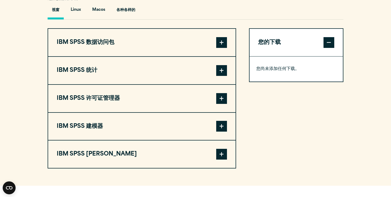
scroll to position [402, 0]
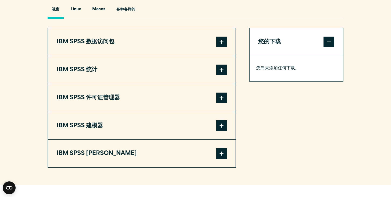
click at [226, 49] on button "IBM SPSS 数据访问包" at bounding box center [142, 41] width 188 height 27
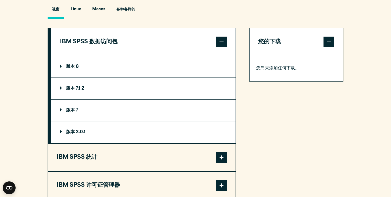
click at [214, 58] on summary "版本 8" at bounding box center [143, 67] width 184 height 22
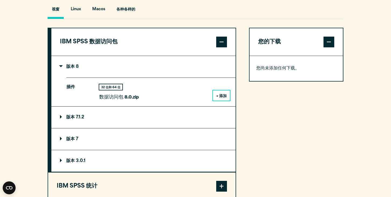
click at [214, 58] on summary "版本 8" at bounding box center [143, 67] width 184 height 22
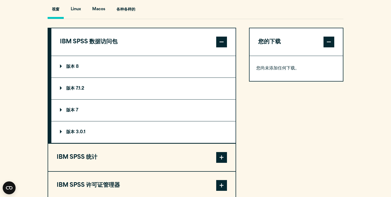
click at [214, 58] on summary "版本 8" at bounding box center [143, 67] width 184 height 22
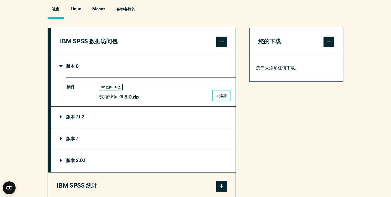
click at [214, 58] on summary "版本 8" at bounding box center [143, 67] width 184 height 22
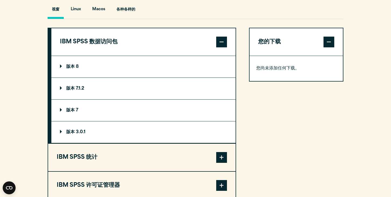
click at [220, 43] on span at bounding box center [221, 42] width 11 height 11
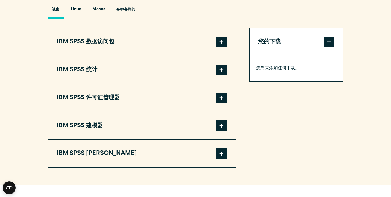
click at [216, 68] on span at bounding box center [221, 70] width 11 height 11
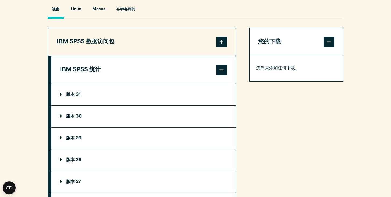
click at [219, 70] on span at bounding box center [221, 70] width 11 height 11
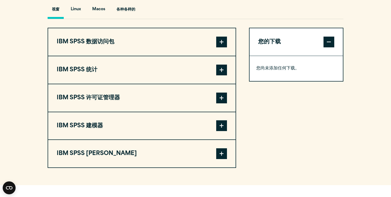
click at [229, 48] on button "IBM SPSS 数据访问包" at bounding box center [142, 41] width 188 height 27
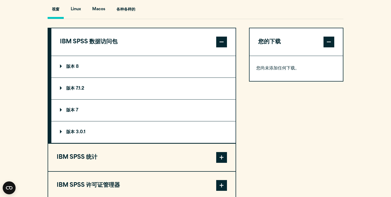
click at [220, 76] on summary "版本 8" at bounding box center [143, 67] width 184 height 22
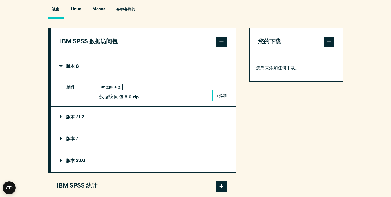
click at [216, 100] on button "+ 添加" at bounding box center [221, 95] width 17 height 10
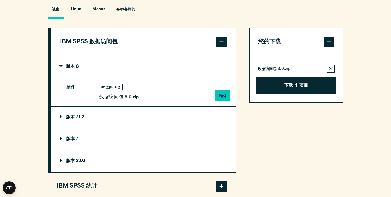
click at [209, 65] on summary "版本 8" at bounding box center [143, 67] width 184 height 22
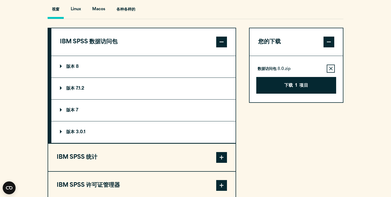
click at [163, 56] on button "IBM SPSS 数据访问包" at bounding box center [143, 41] width 184 height 27
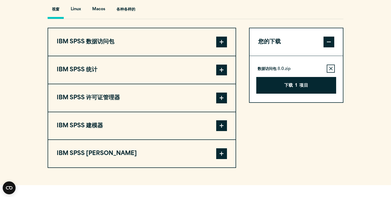
click at [206, 68] on button "IBM SPSS 统计" at bounding box center [142, 69] width 188 height 27
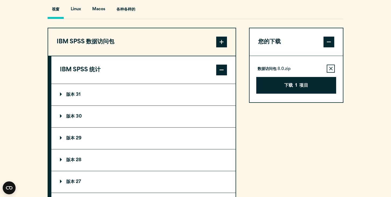
click at [183, 96] on summary "版本 31" at bounding box center [143, 95] width 184 height 22
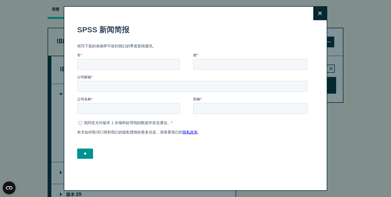
click at [317, 13] on button "关闭" at bounding box center [320, 13] width 13 height 13
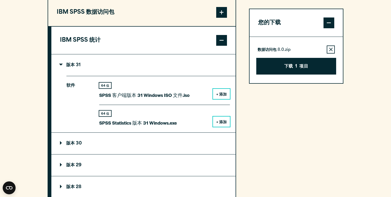
scroll to position [435, 0]
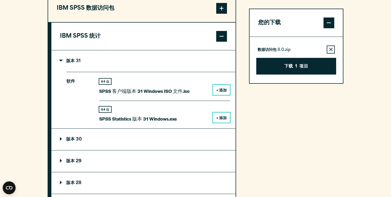
click at [212, 92] on div "64 位 SPSS 客户端版本 31 Windows ISO 文件.iso + 添加" at bounding box center [164, 90] width 131 height 22
click at [217, 91] on font "+ 添加" at bounding box center [221, 91] width 10 height 4
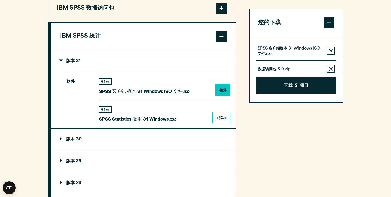
click at [218, 41] on span at bounding box center [221, 36] width 11 height 11
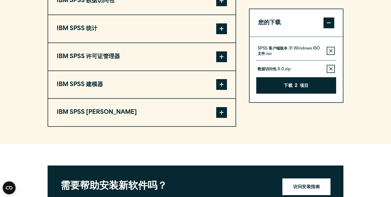
scroll to position [445, 0]
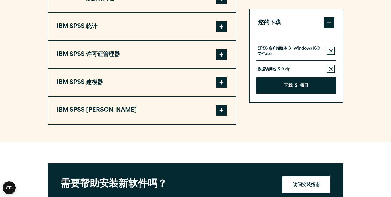
click at [216, 60] on span at bounding box center [221, 54] width 11 height 11
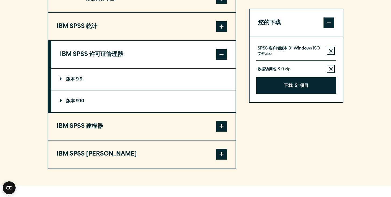
click at [212, 86] on summary "版本 9.9" at bounding box center [143, 80] width 184 height 22
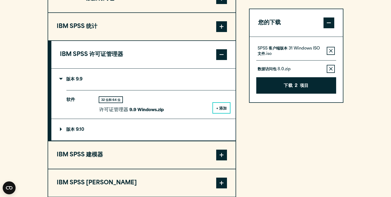
click at [203, 77] on summary "版本 9.9" at bounding box center [143, 80] width 184 height 22
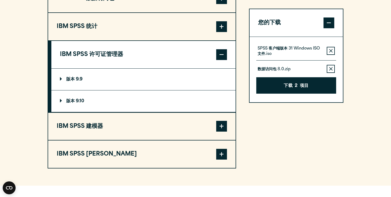
click at [190, 107] on summary "版本 9.10" at bounding box center [143, 101] width 184 height 22
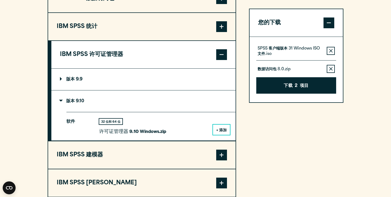
click at [190, 107] on summary "版本 9.10" at bounding box center [143, 101] width 184 height 22
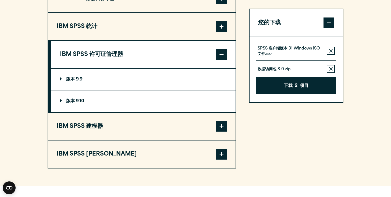
click at [194, 80] on summary "版本 9.9" at bounding box center [143, 80] width 184 height 22
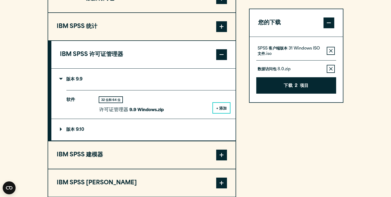
click at [194, 80] on summary "版本 9.9" at bounding box center [143, 80] width 184 height 22
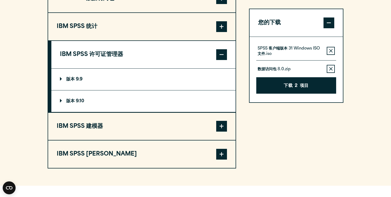
click at [219, 52] on span at bounding box center [221, 54] width 11 height 11
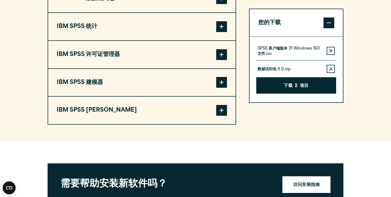
click at [213, 81] on button "IBM SPSS 建模器" at bounding box center [142, 82] width 188 height 27
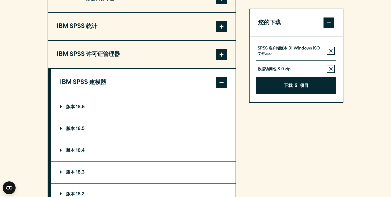
click at [196, 114] on summary "版本 18.6" at bounding box center [143, 107] width 184 height 22
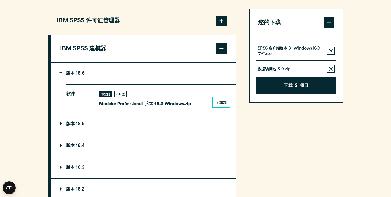
scroll to position [480, 0]
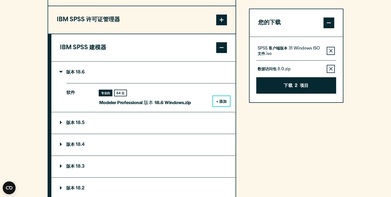
click at [121, 90] on div "软件 专业的 64 位 Modeler Professional 版本 18.6 Windows.zip + 添加" at bounding box center [150, 97] width 169 height 29
click at [121, 95] on font "64 位" at bounding box center [121, 93] width 8 height 3
click at [152, 74] on summary "版本 18.6" at bounding box center [143, 73] width 184 height 22
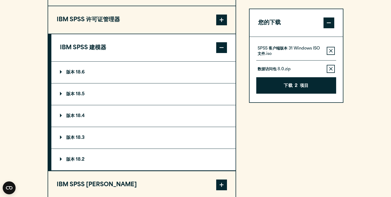
click at [128, 58] on button "IBM SPSS 建模器" at bounding box center [143, 47] width 184 height 27
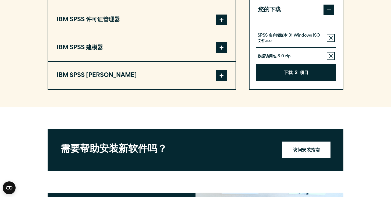
click at [127, 73] on button "IBM SPSS Amos" at bounding box center [142, 75] width 188 height 27
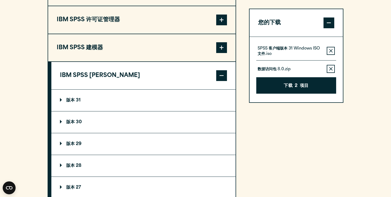
click at [132, 61] on button "IBM SPSS 建模器" at bounding box center [142, 47] width 188 height 27
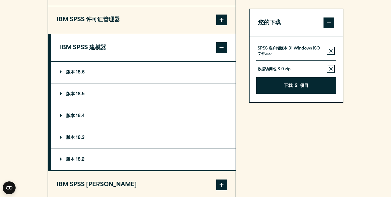
click at [143, 45] on button "IBM SPSS 建模器" at bounding box center [143, 47] width 184 height 27
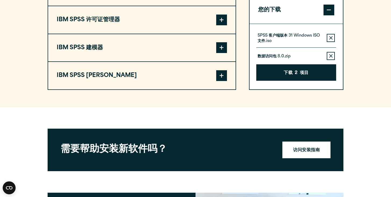
click at [136, 80] on button "IBM SPSS Amos" at bounding box center [142, 75] width 188 height 27
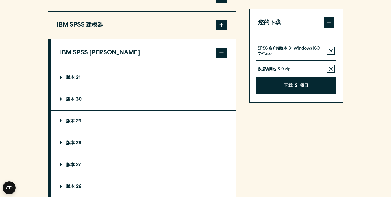
scroll to position [508, 0]
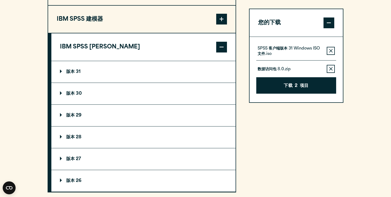
click at [134, 83] on summary "版本 31" at bounding box center [143, 72] width 184 height 22
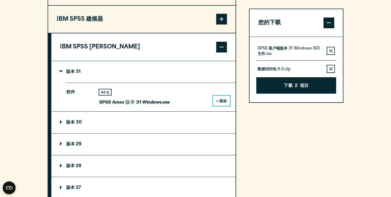
click at [145, 80] on summary "版本 31" at bounding box center [143, 72] width 184 height 22
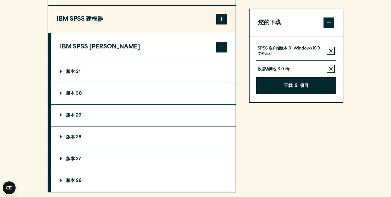
click at [154, 79] on summary "版本 31" at bounding box center [143, 72] width 184 height 22
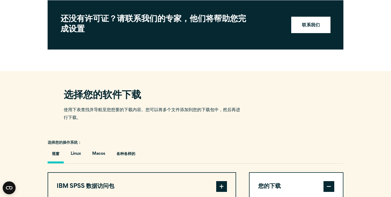
scroll to position [208, 0]
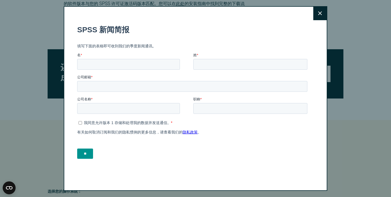
click at [315, 15] on button "关闭" at bounding box center [320, 13] width 13 height 13
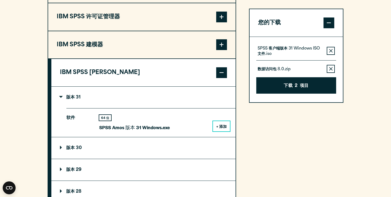
scroll to position [483, 0]
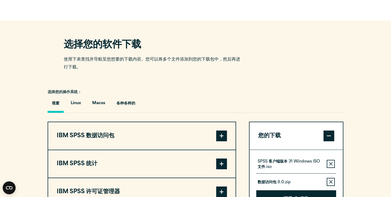
scroll to position [209, 0]
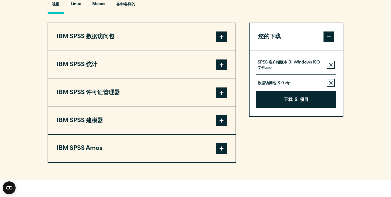
scroll to position [406, 0]
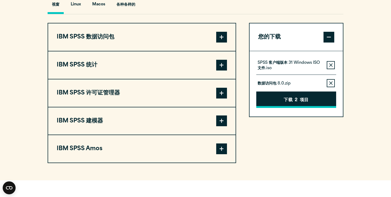
click at [284, 102] on font "下载" at bounding box center [288, 100] width 9 height 4
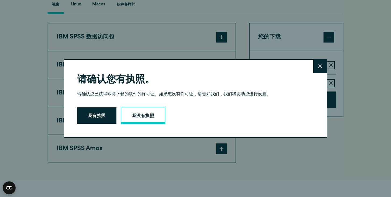
click at [154, 118] on link "我没有执照" at bounding box center [143, 116] width 45 height 18
click at [320, 67] on icon at bounding box center [320, 66] width 4 height 4
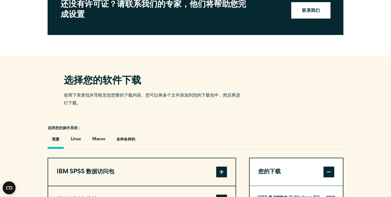
scroll to position [0, 0]
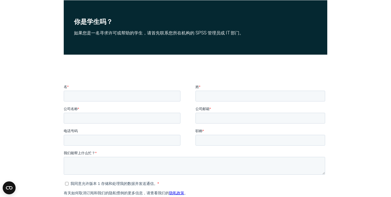
scroll to position [109, 0]
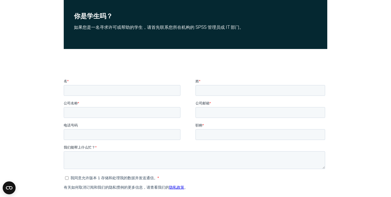
click at [137, 100] on fieldset "名 * 姓 *" at bounding box center [196, 89] width 264 height 22
click at [146, 88] on input "名 *" at bounding box center [122, 90] width 117 height 11
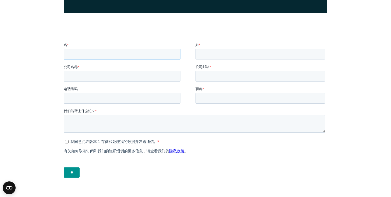
scroll to position [147, 0]
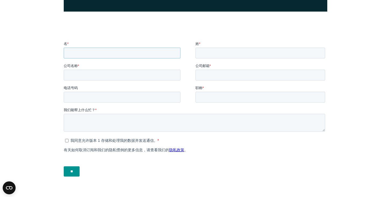
type input "******"
type input "**"
type input "**********"
click at [128, 99] on input "**********" at bounding box center [122, 97] width 117 height 11
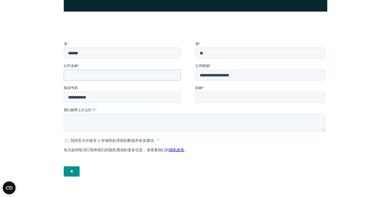
click at [119, 76] on input "公司名称 *" at bounding box center [122, 74] width 117 height 11
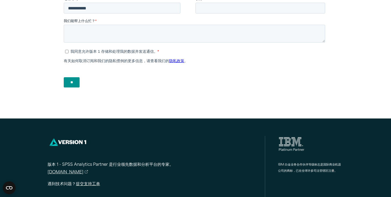
scroll to position [254, 0]
